Goal: Transaction & Acquisition: Obtain resource

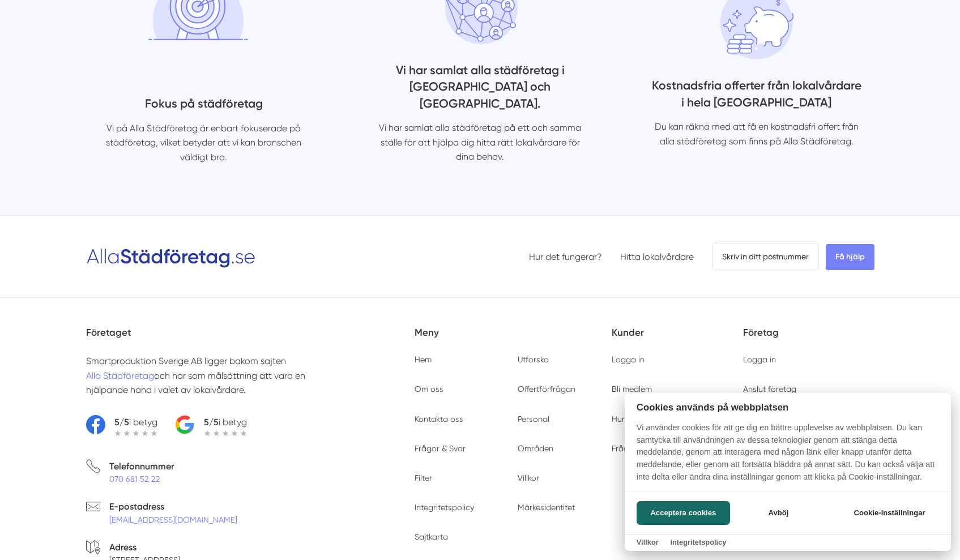
scroll to position [3821, 0]
click at [773, 516] on button "Avböj" at bounding box center [778, 513] width 90 height 24
checkbox input "false"
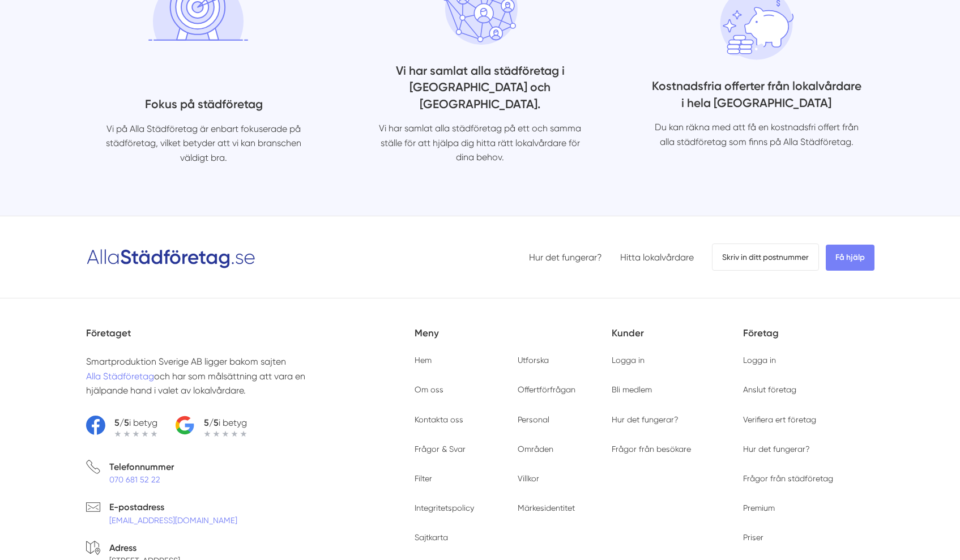
drag, startPoint x: 336, startPoint y: 522, endPoint x: 236, endPoint y: 511, distance: 101.3
click at [627, 385] on link "Bli medlem" at bounding box center [631, 389] width 40 height 9
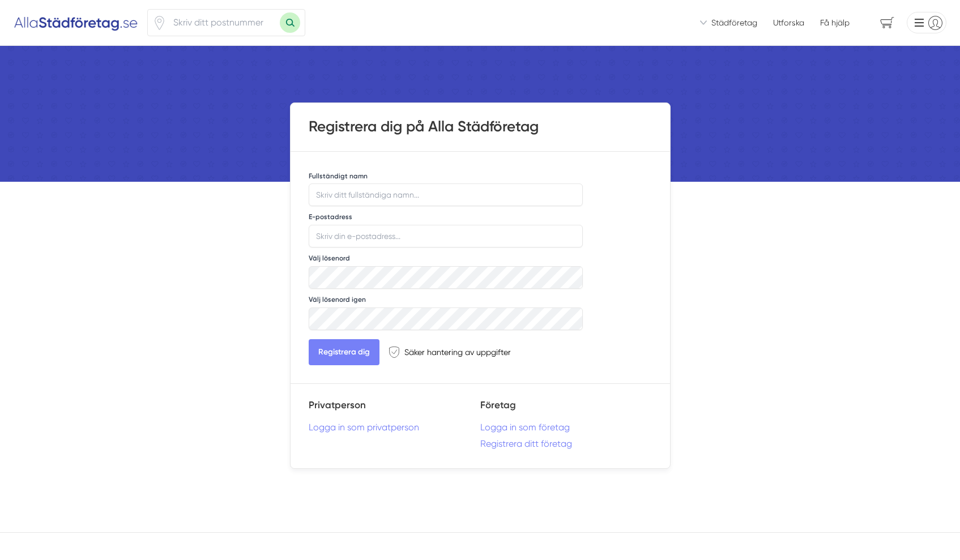
click at [71, 22] on img at bounding box center [76, 23] width 125 height 18
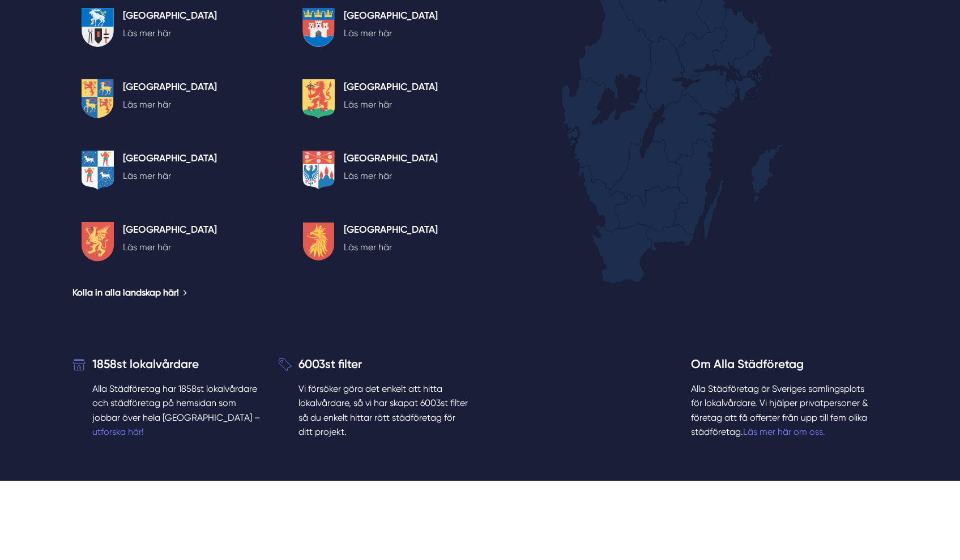
scroll to position [2445, 0]
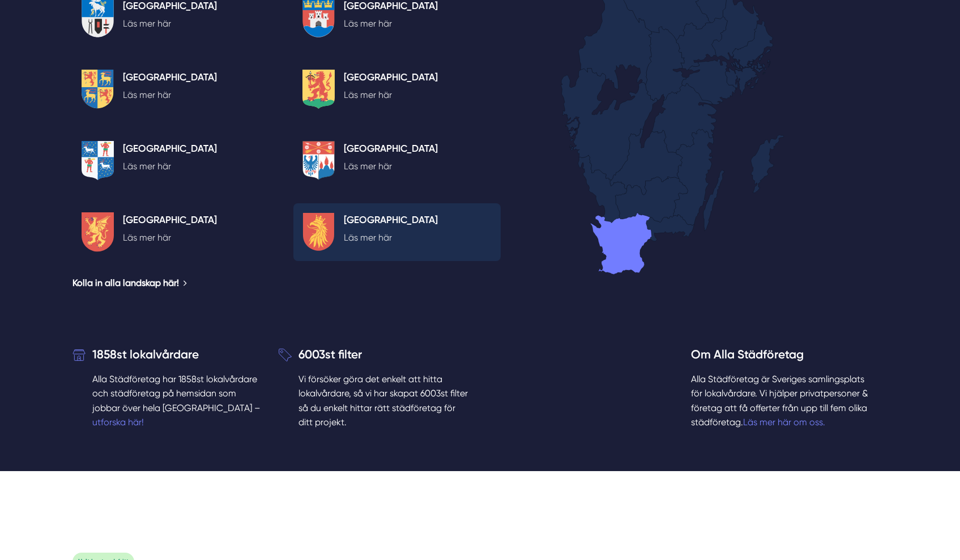
click at [365, 212] on h5 "Skåne län" at bounding box center [391, 221] width 94 height 18
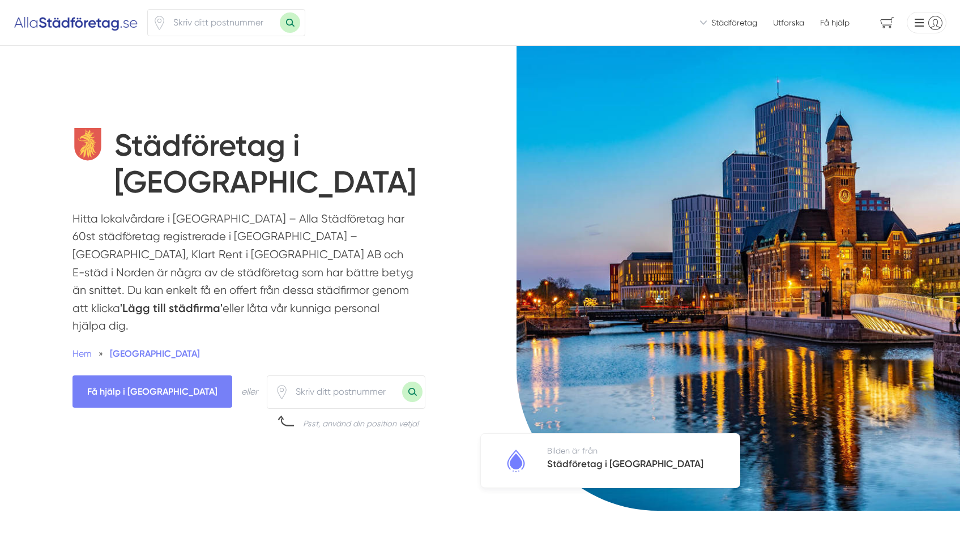
click at [89, 15] on img at bounding box center [76, 23] width 125 height 18
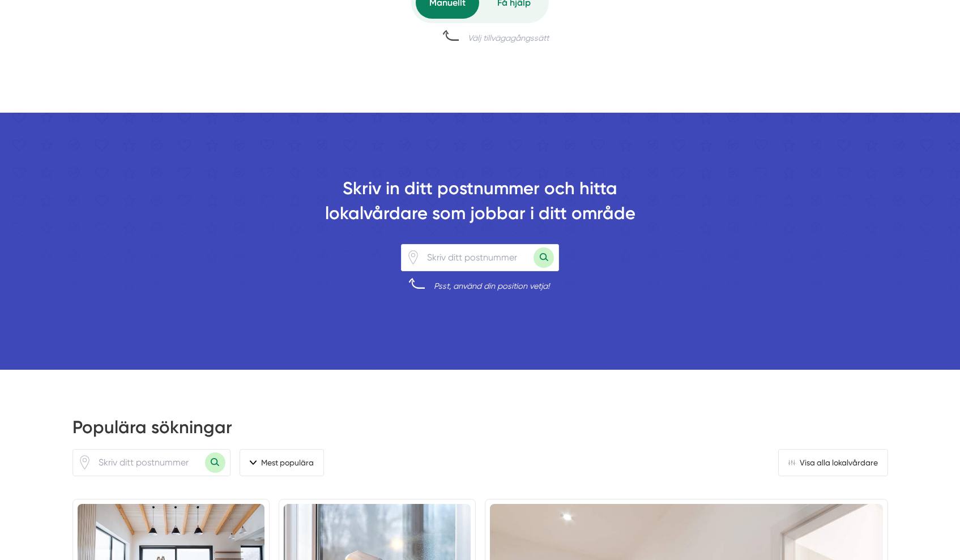
scroll to position [1040, 0]
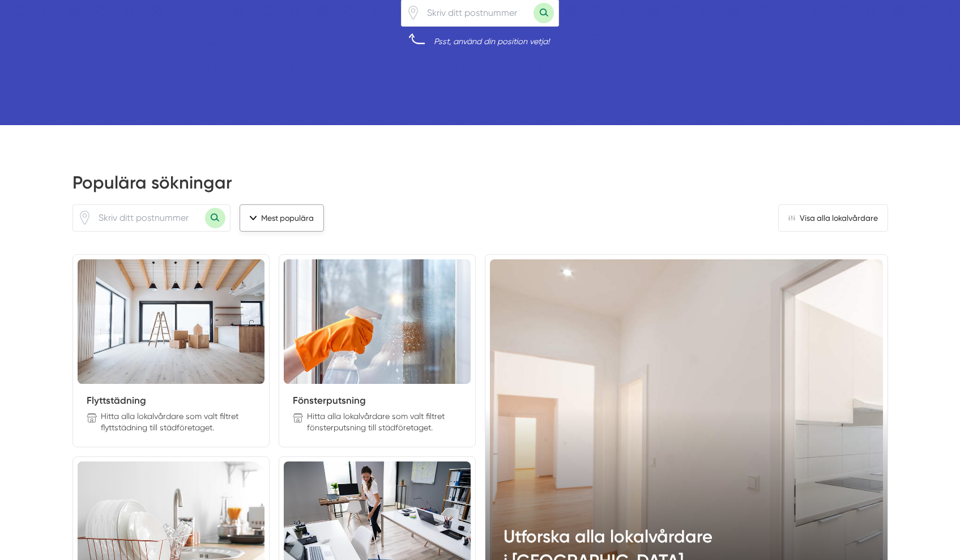
click at [255, 218] on button "Mest populära" at bounding box center [281, 217] width 84 height 27
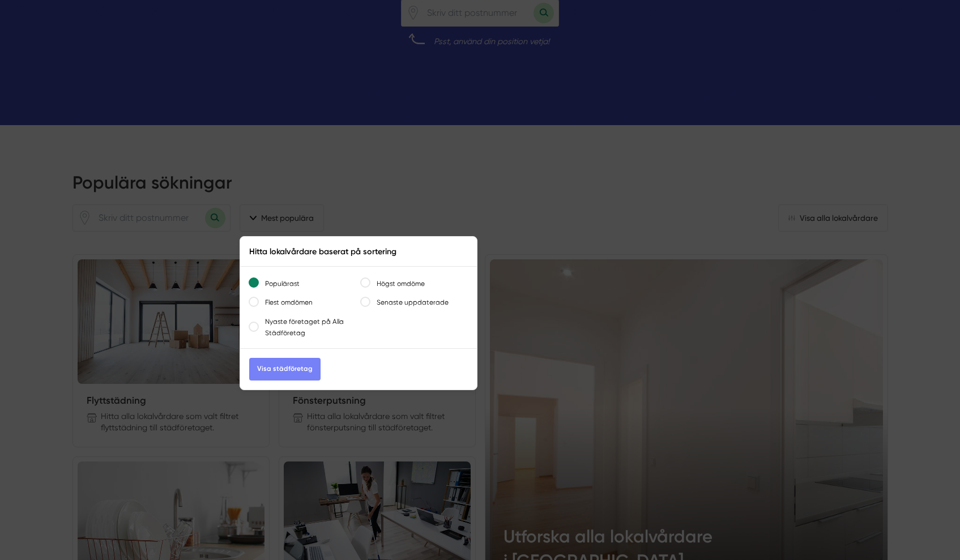
click at [435, 200] on div at bounding box center [480, 280] width 960 height 560
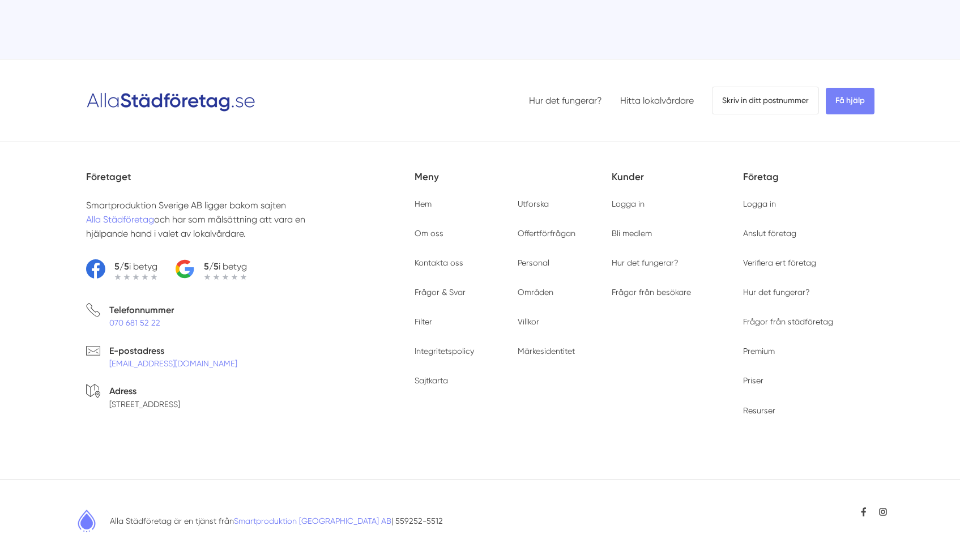
scroll to position [4236, 0]
click at [756, 378] on link "Priser" at bounding box center [753, 380] width 20 height 9
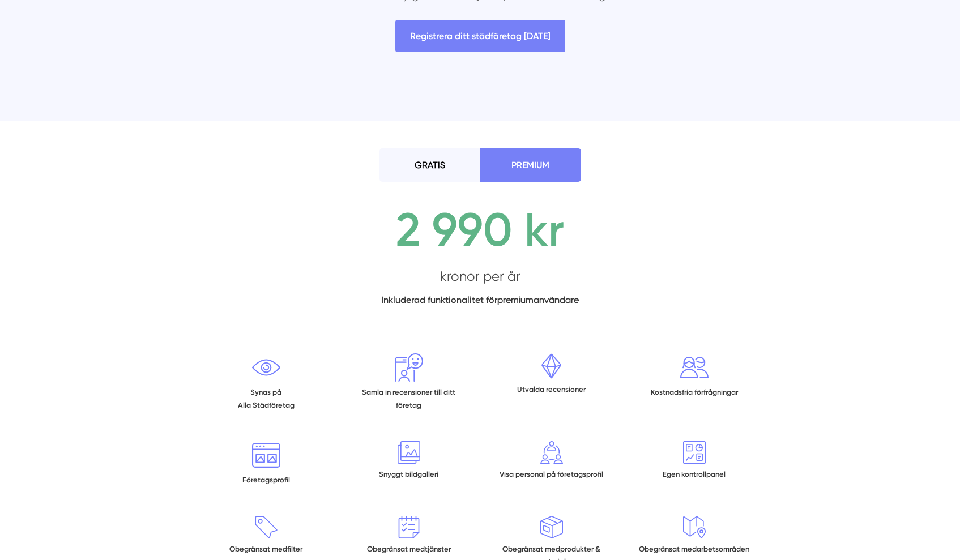
scroll to position [296, 0]
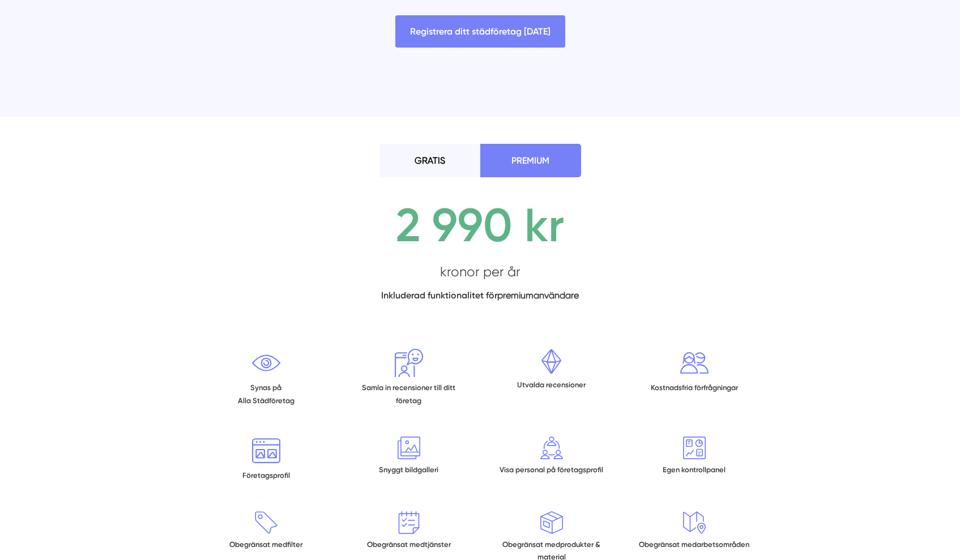
click at [447, 163] on li "GRATIS" at bounding box center [429, 160] width 101 height 33
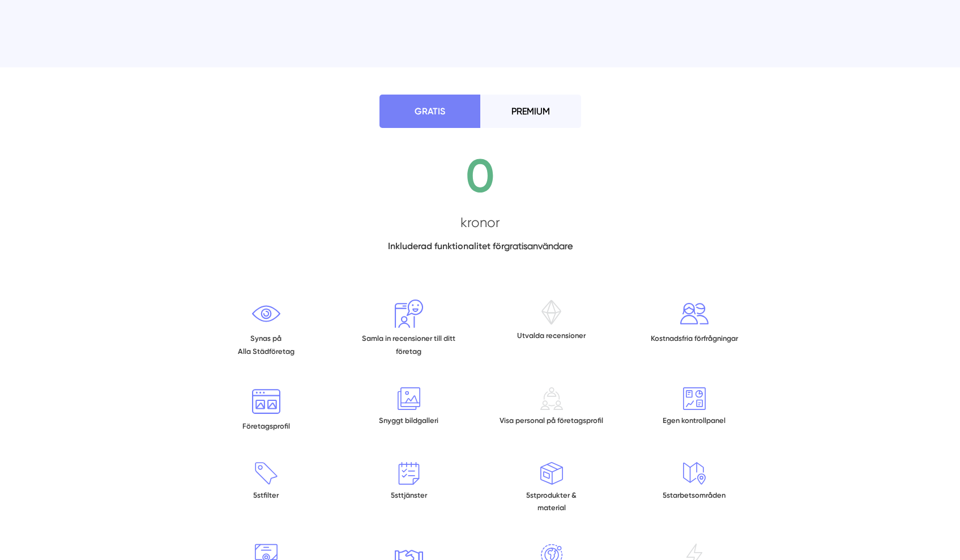
scroll to position [304, 0]
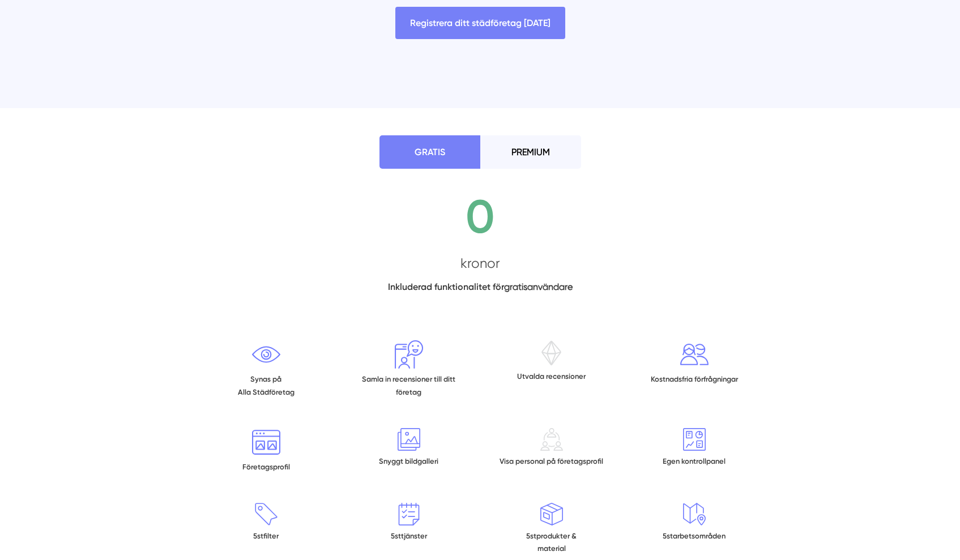
click at [529, 142] on li "PREMIUM" at bounding box center [530, 151] width 101 height 33
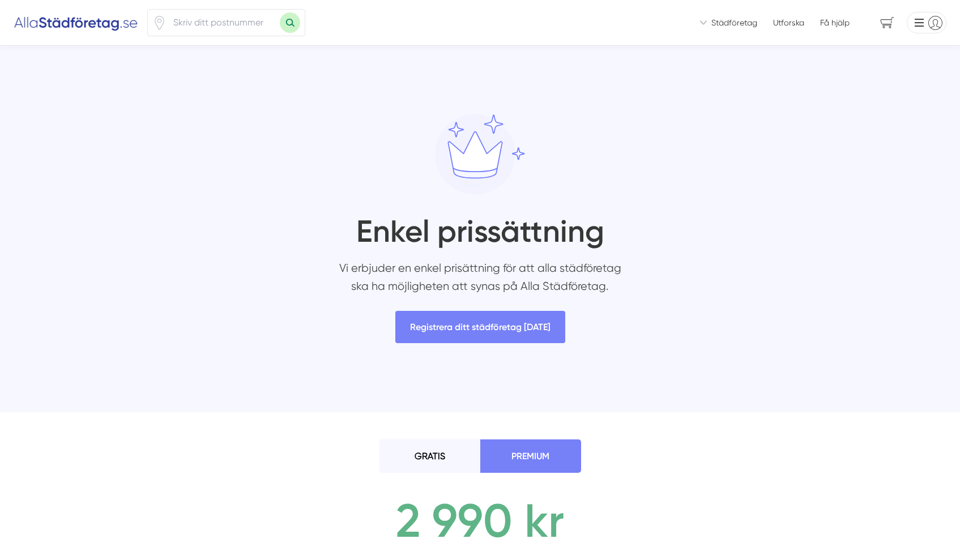
scroll to position [0, 0]
click at [63, 23] on img at bounding box center [76, 23] width 125 height 18
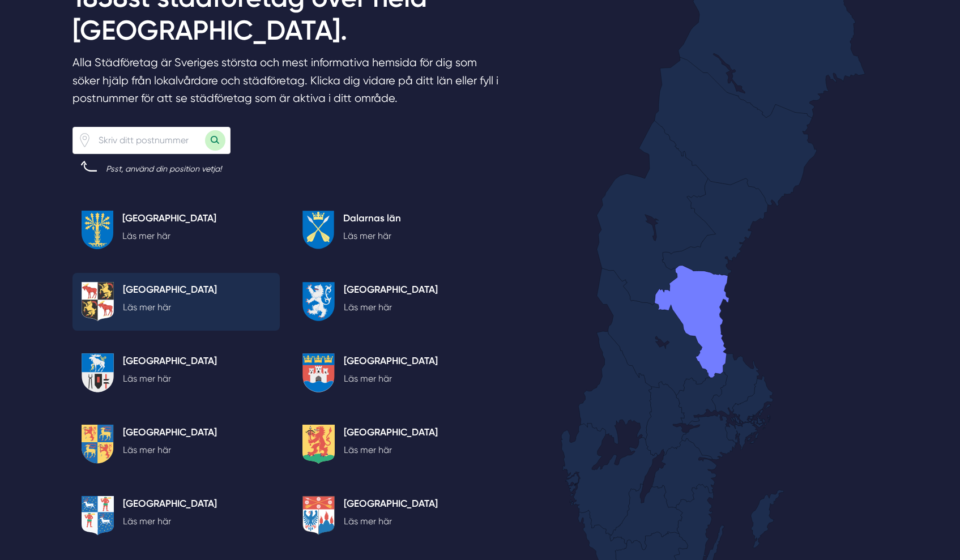
scroll to position [2185, 0]
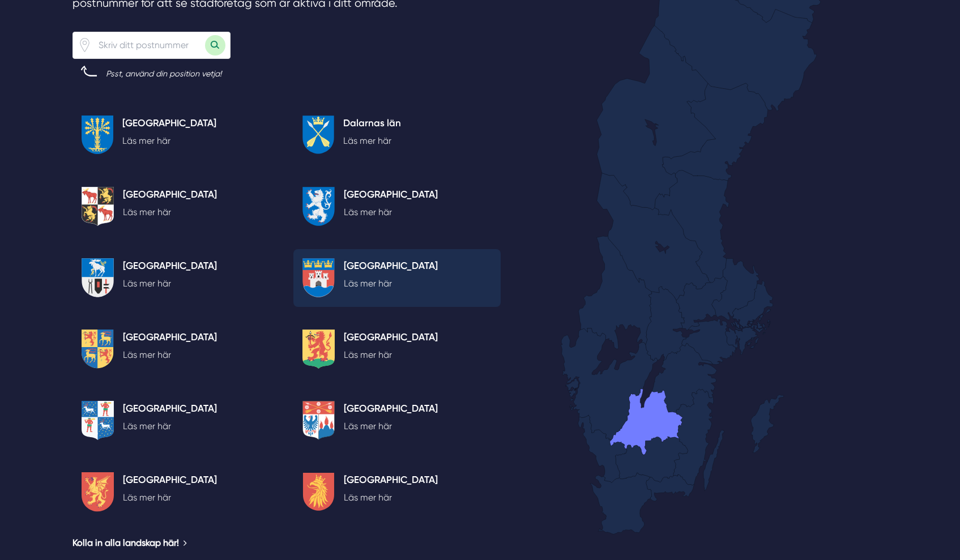
click at [366, 258] on h5 "[GEOGRAPHIC_DATA]" at bounding box center [391, 267] width 94 height 18
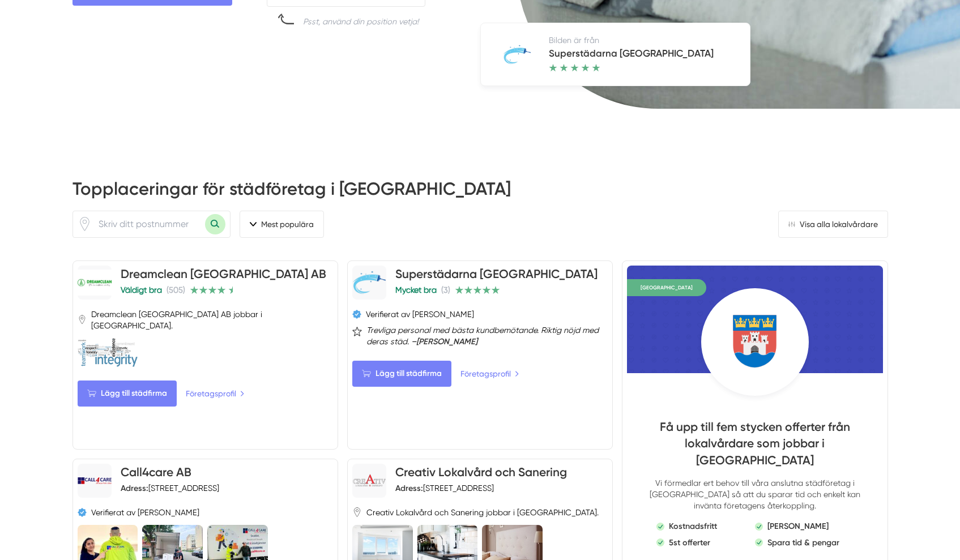
scroll to position [485, 0]
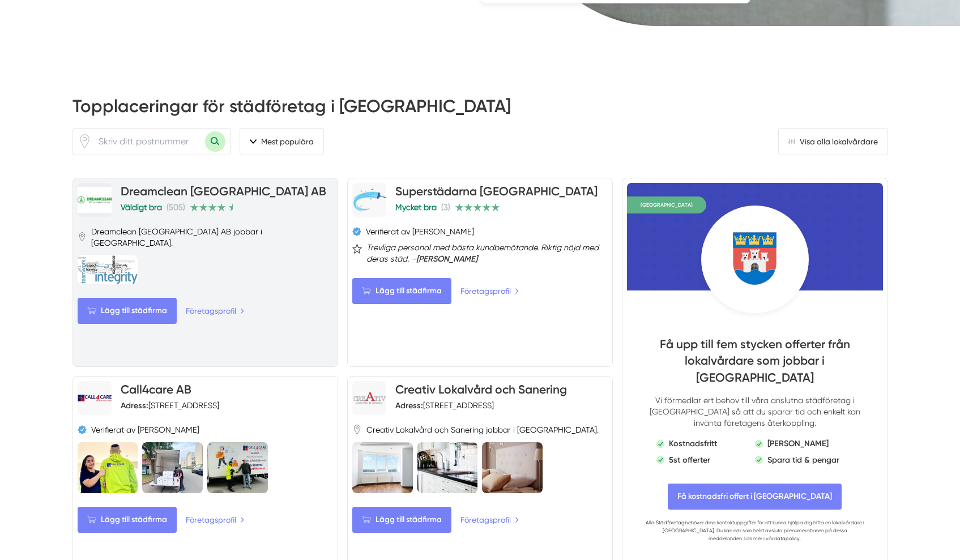
click at [237, 183] on h4 "Dreamclean [GEOGRAPHIC_DATA] AB" at bounding box center [223, 192] width 205 height 19
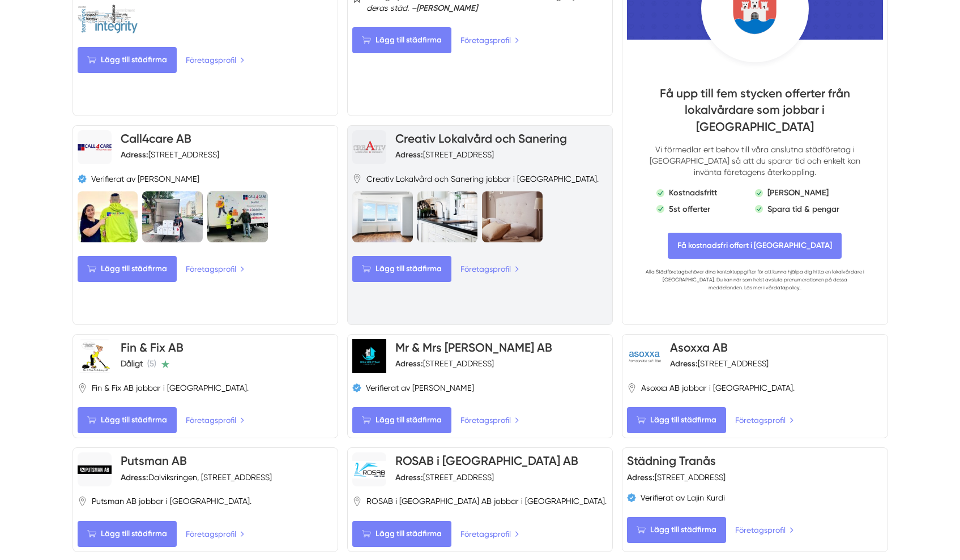
scroll to position [748, 0]
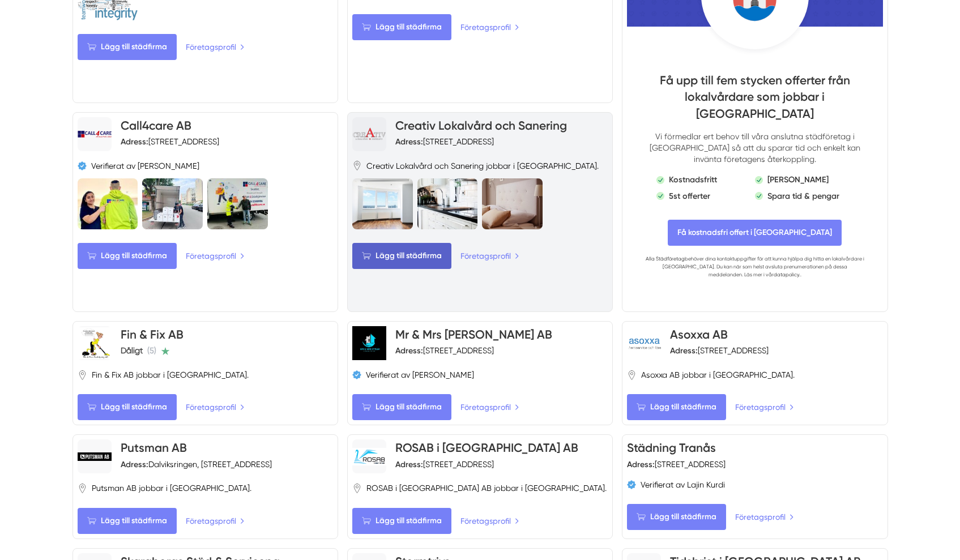
click at [408, 245] on span "Lägg till städfirma" at bounding box center [401, 256] width 99 height 26
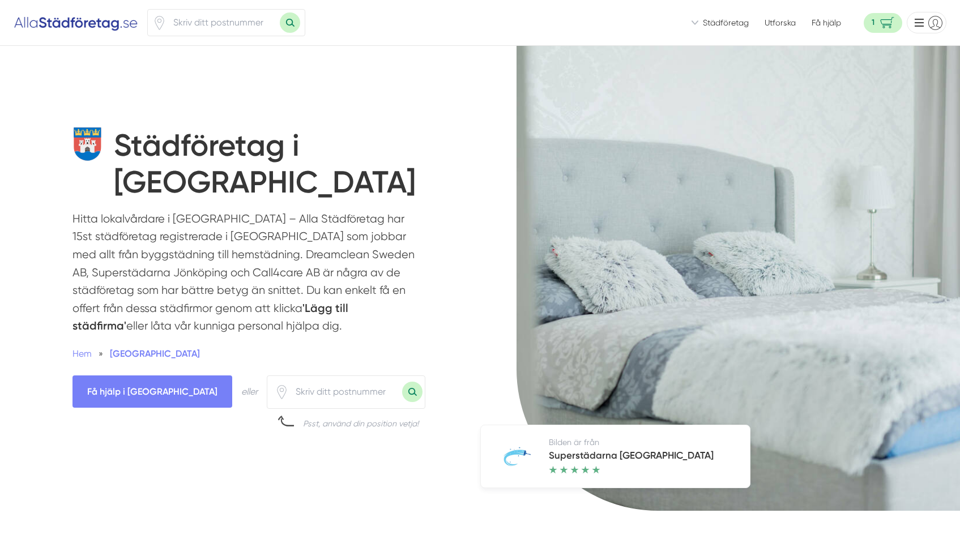
scroll to position [0, 0]
click at [877, 26] on span "1" at bounding box center [882, 23] width 38 height 20
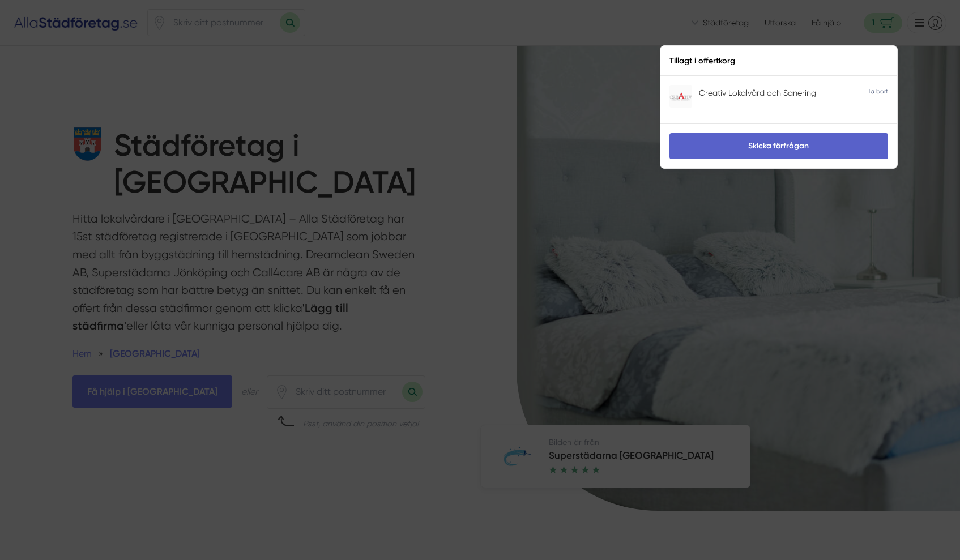
click at [779, 146] on link "Skicka förfrågan" at bounding box center [778, 146] width 219 height 26
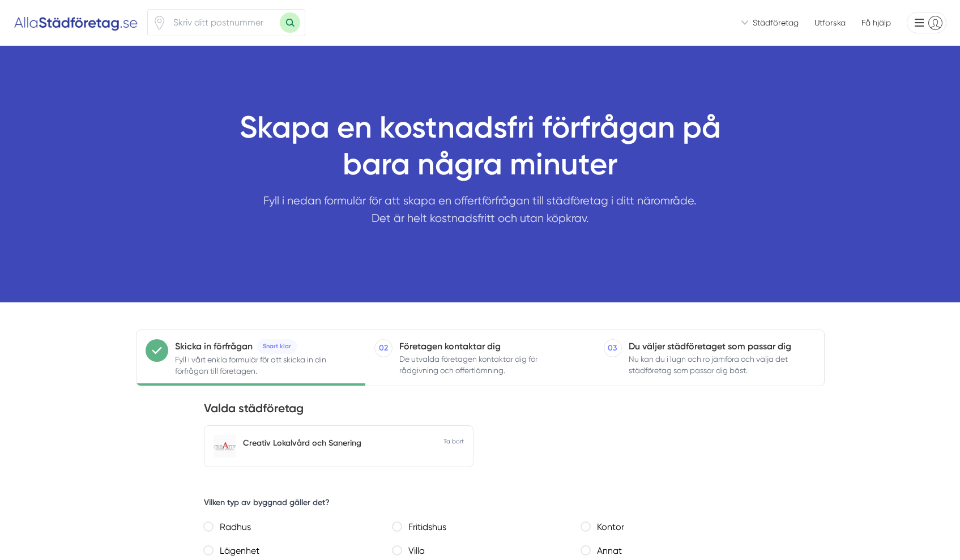
click at [52, 17] on img at bounding box center [76, 23] width 125 height 18
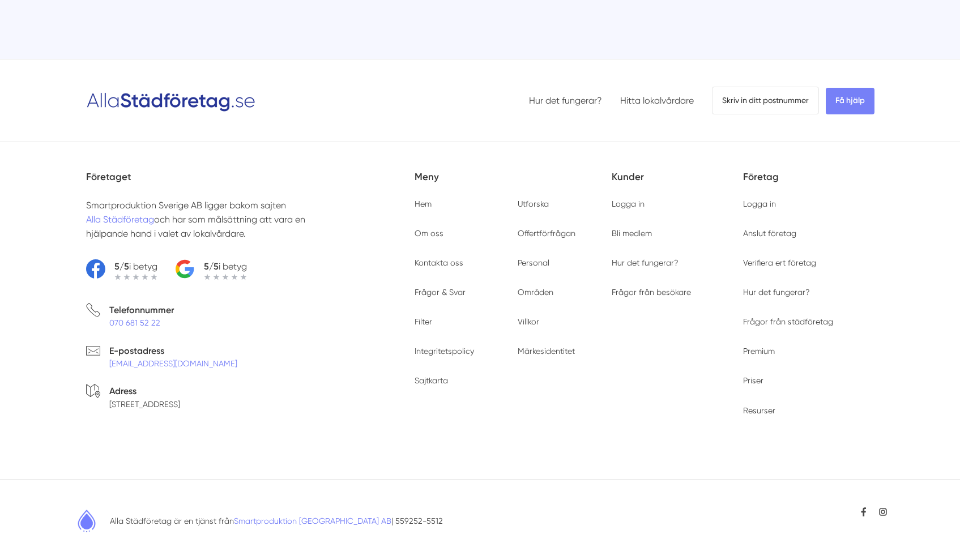
scroll to position [4236, 0]
click at [290, 517] on link "Smartproduktion [GEOGRAPHIC_DATA] AB" at bounding box center [312, 521] width 157 height 9
